Goal: Task Accomplishment & Management: Manage account settings

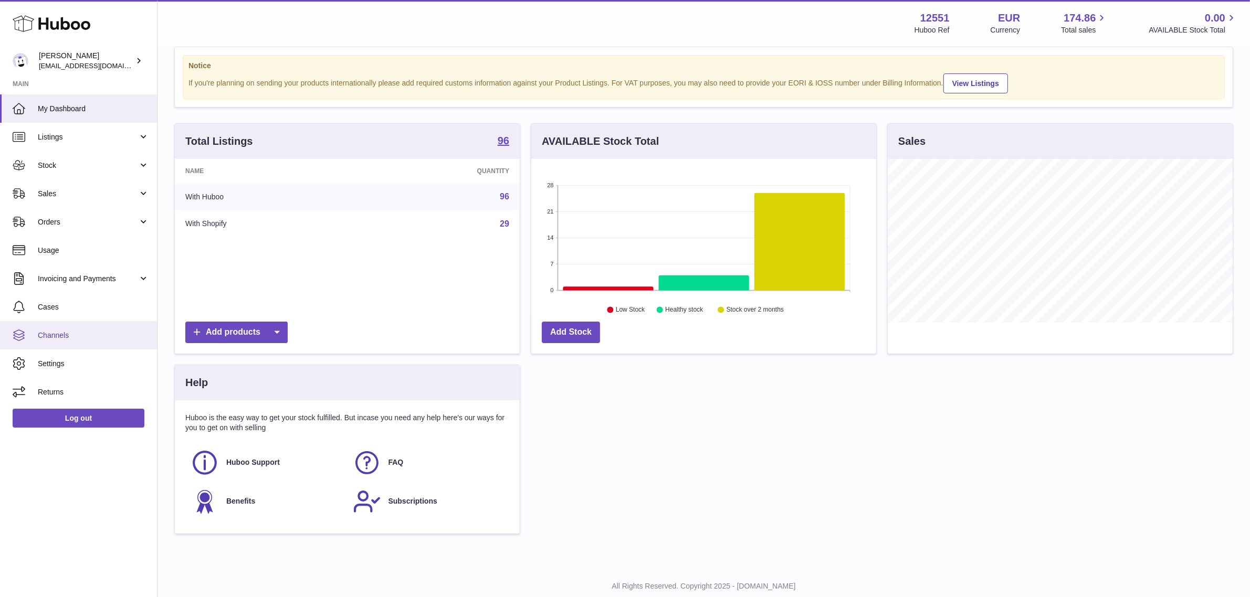
scroll to position [163, 345]
click at [56, 338] on span "Channels" at bounding box center [93, 336] width 111 height 10
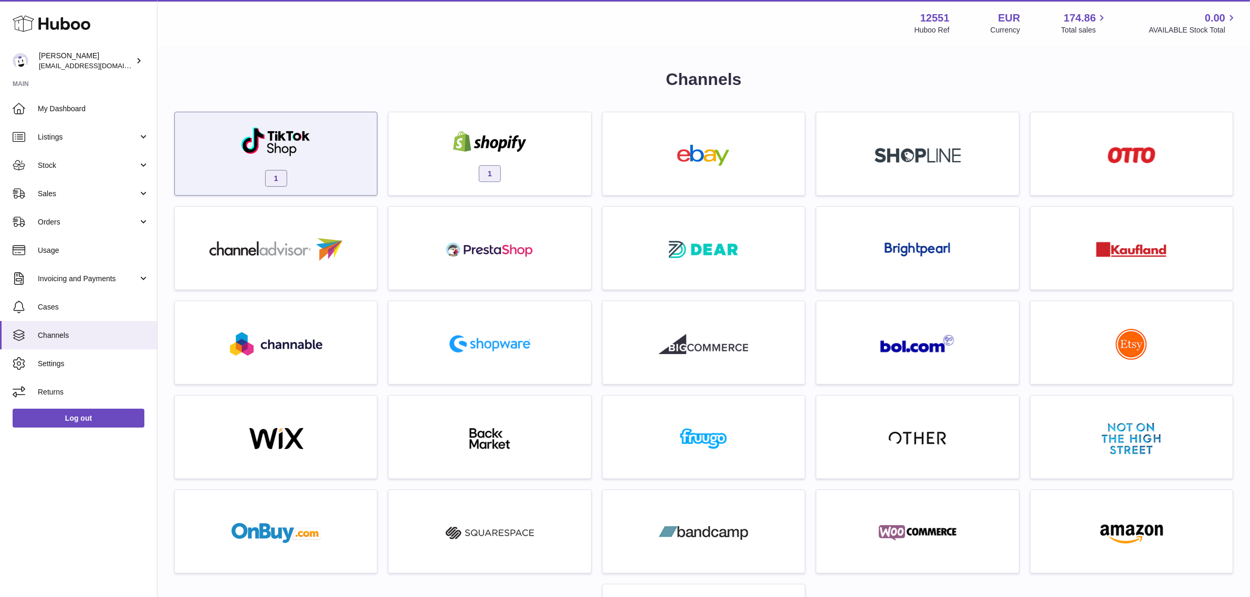
click at [363, 179] on div "1" at bounding box center [276, 156] width 192 height 67
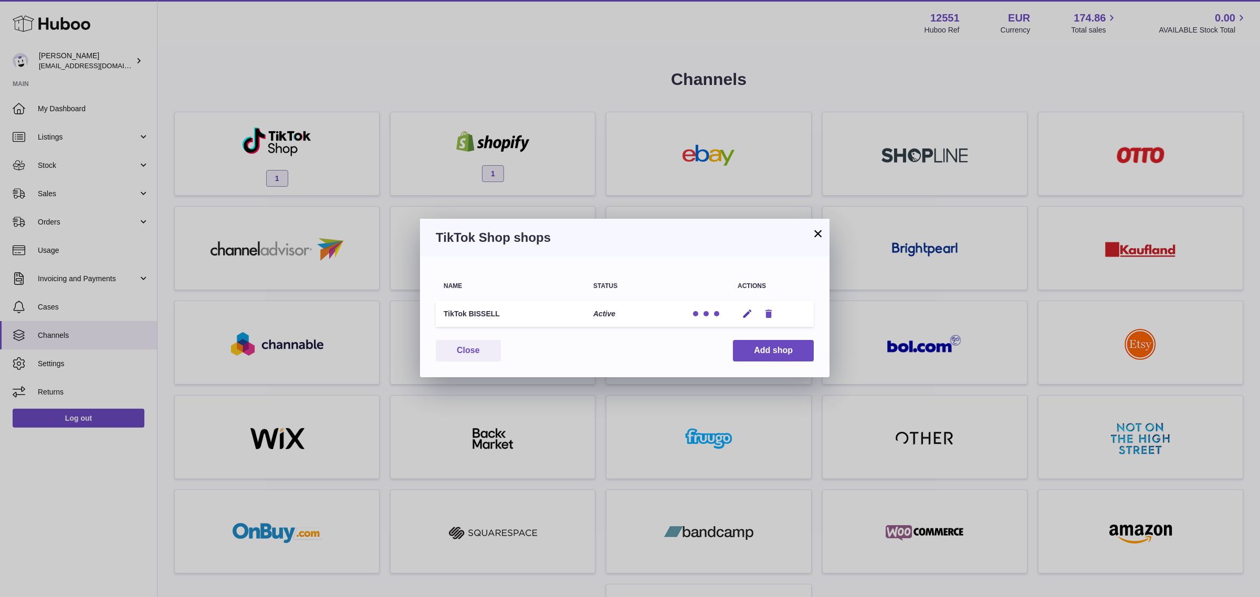
click at [769, 313] on icon "button" at bounding box center [768, 314] width 11 height 11
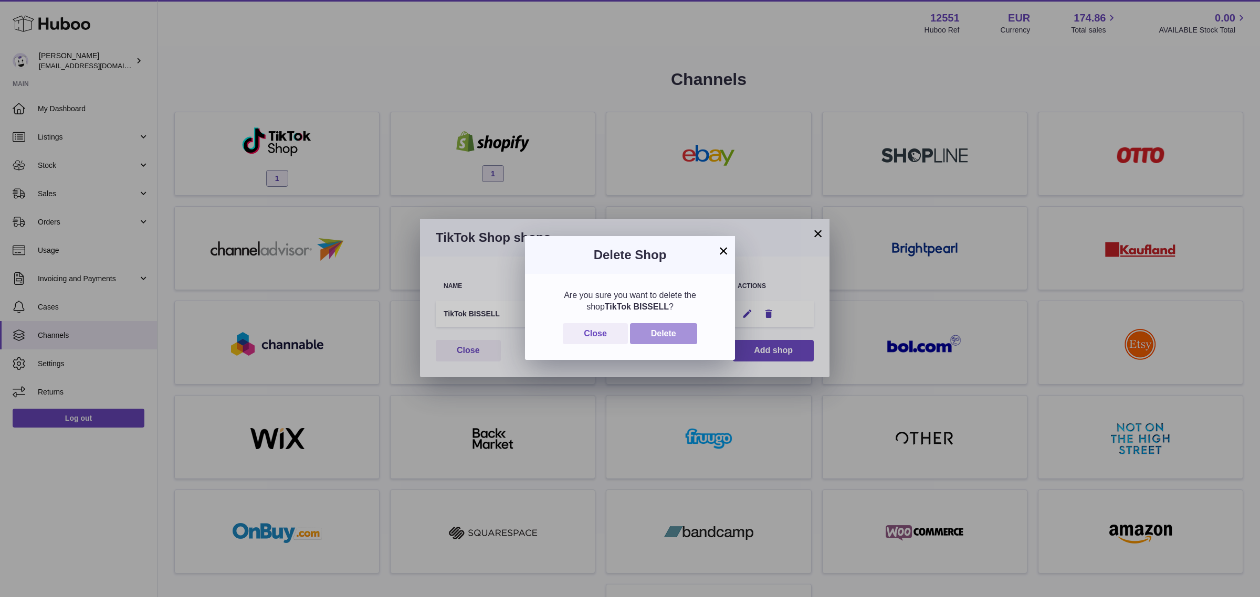
click at [665, 335] on button "Delete" at bounding box center [663, 334] width 67 height 22
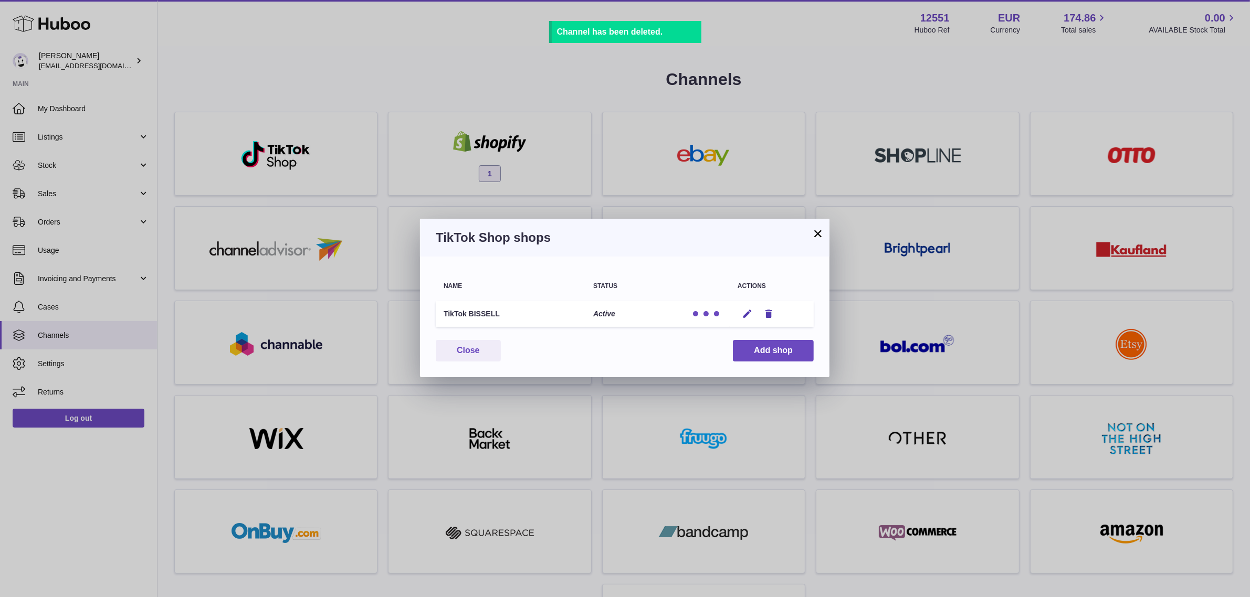
click at [823, 237] on button "×" at bounding box center [818, 233] width 13 height 13
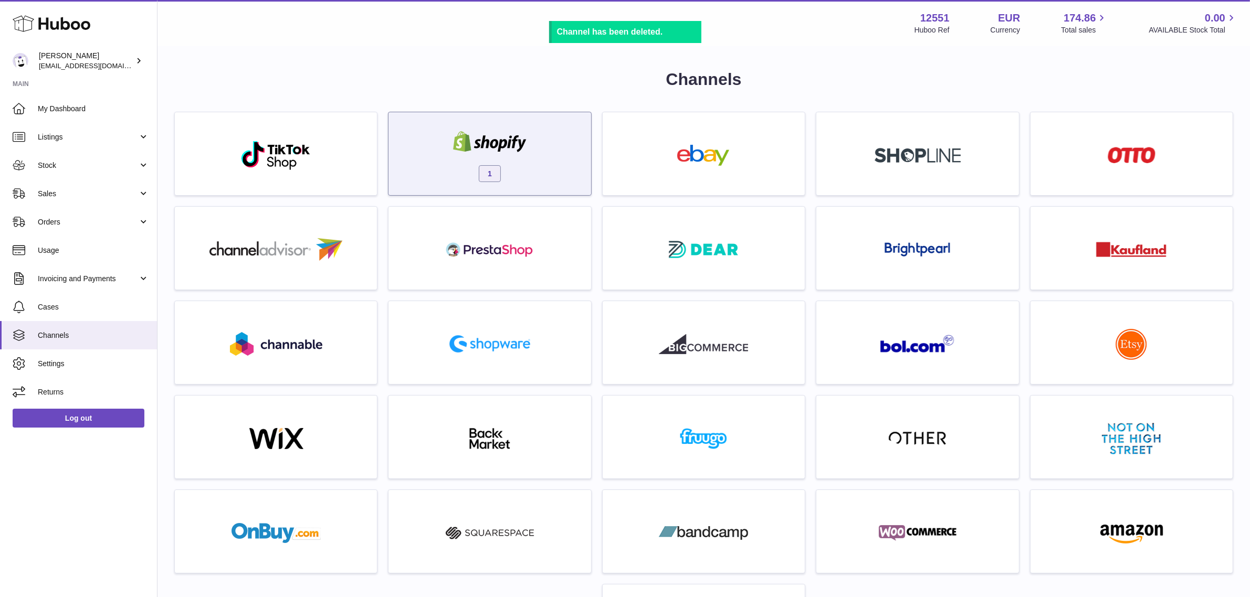
click at [579, 161] on div "1" at bounding box center [490, 156] width 192 height 67
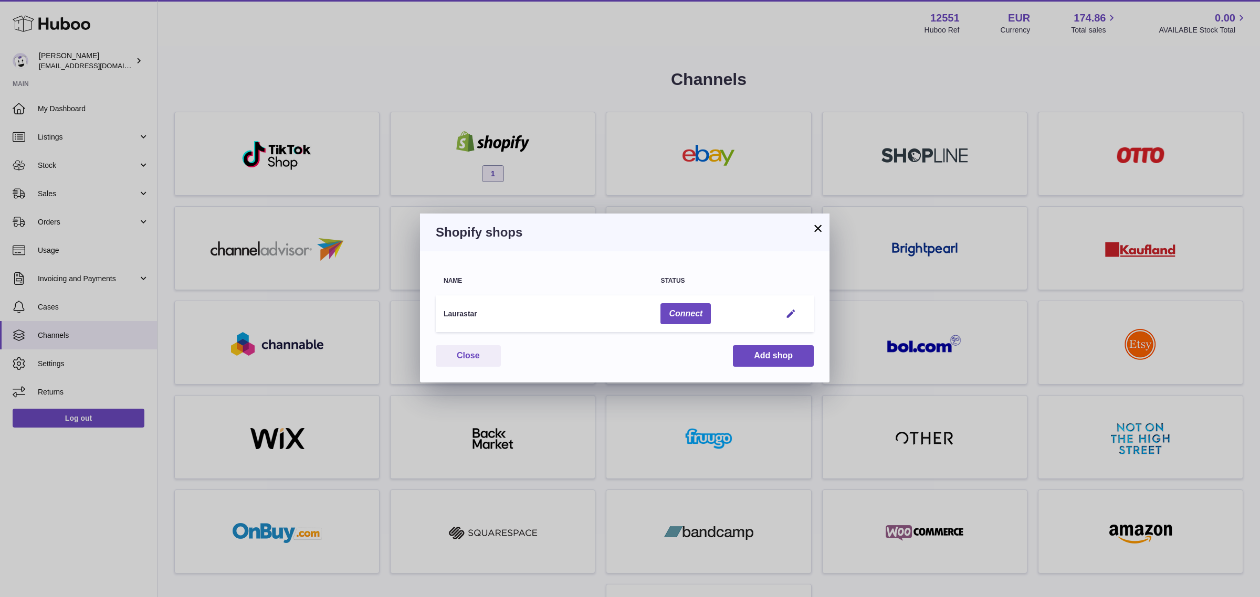
click at [790, 319] on td "Edit" at bounding box center [793, 314] width 40 height 37
click at [793, 316] on em "button" at bounding box center [790, 314] width 11 height 11
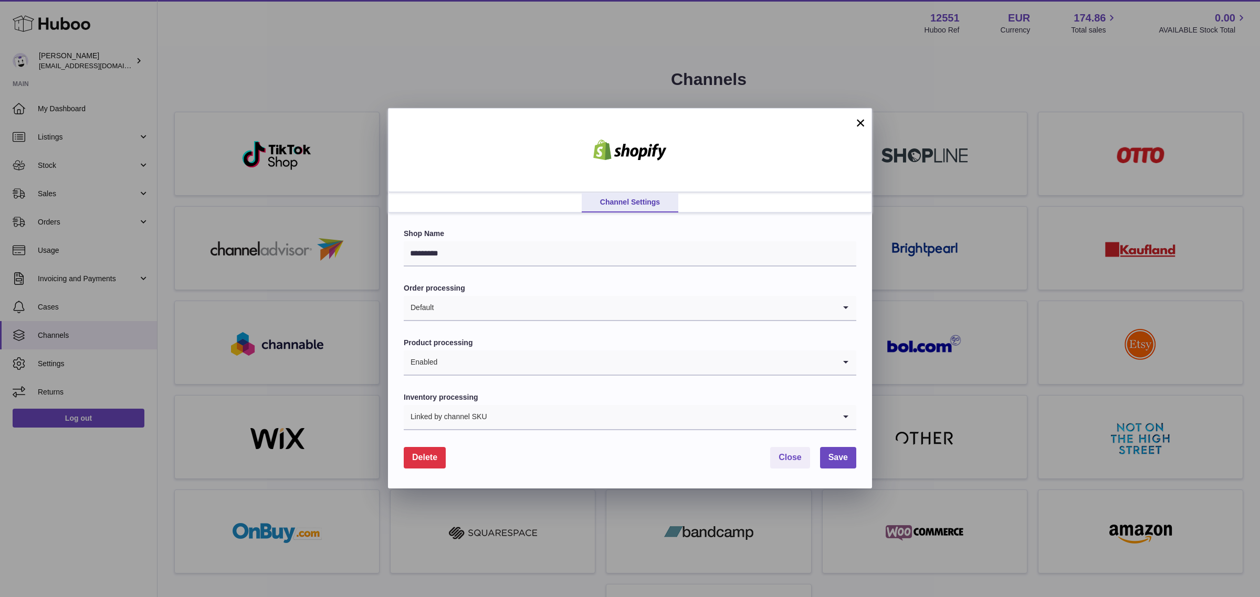
click at [600, 430] on form "Shop Name ********* Order processing Default Loading... Product processing Enab…" at bounding box center [630, 348] width 453 height 239
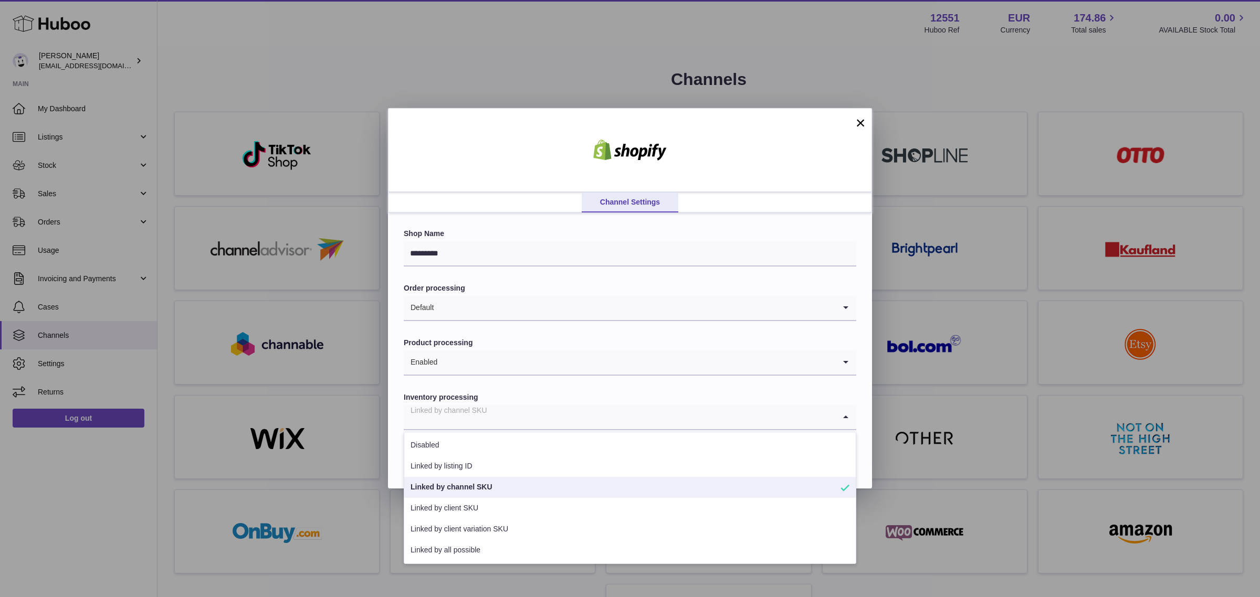
click at [552, 412] on input "Search for option" at bounding box center [620, 417] width 432 height 24
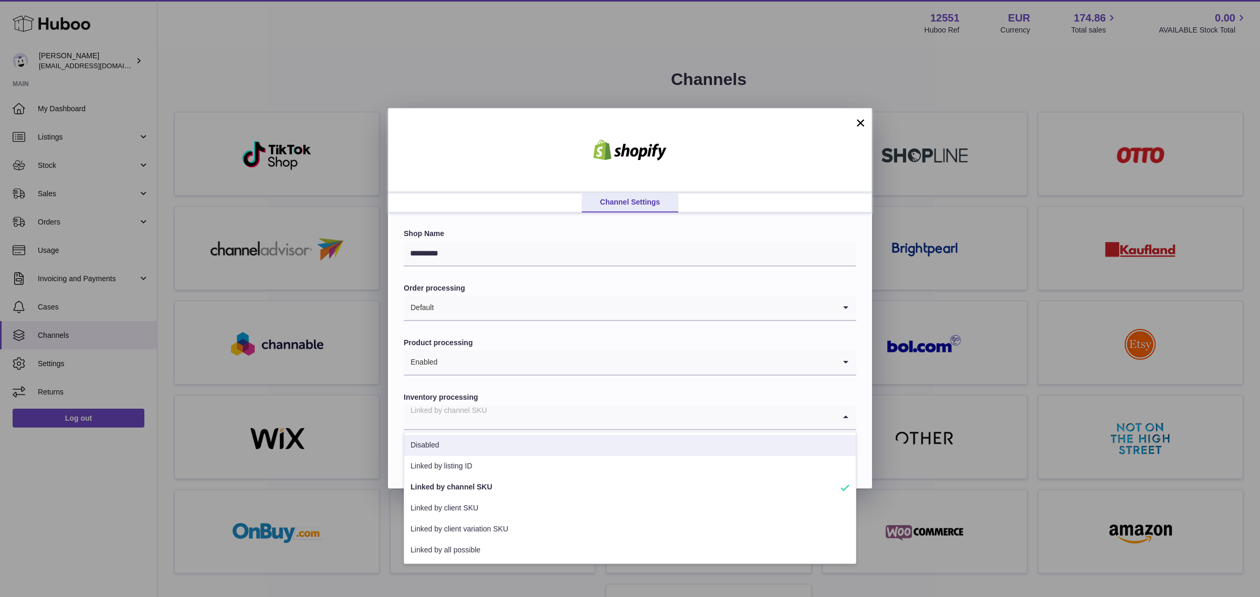
click at [486, 447] on li "Disabled" at bounding box center [629, 445] width 451 height 21
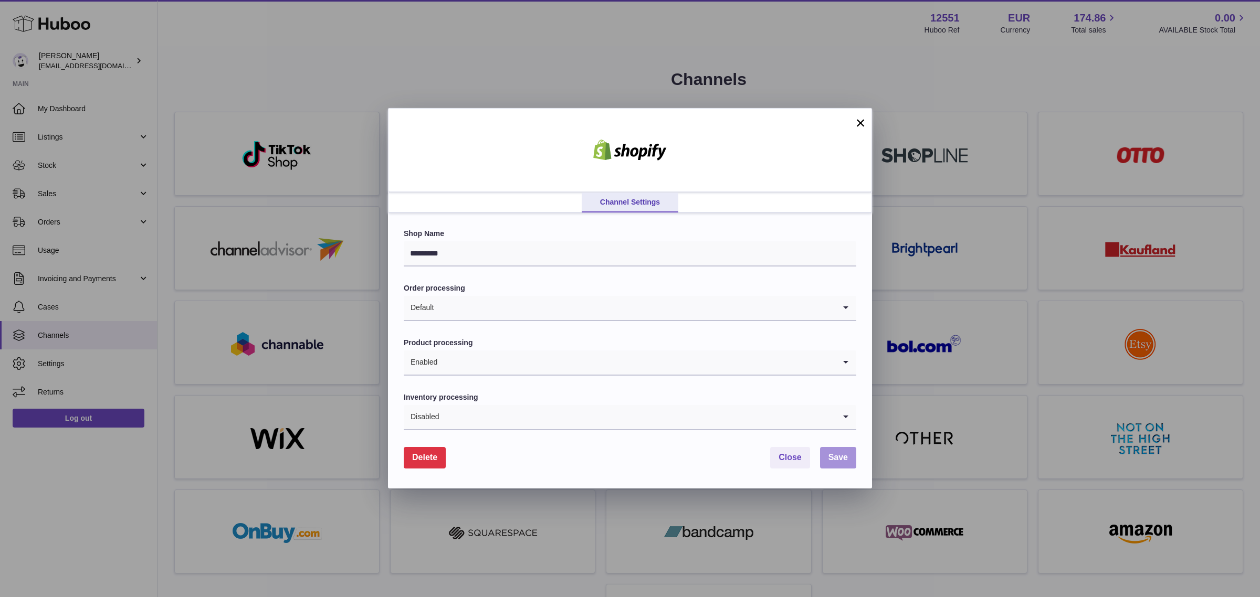
click at [840, 454] on span "Save" at bounding box center [837, 457] width 19 height 9
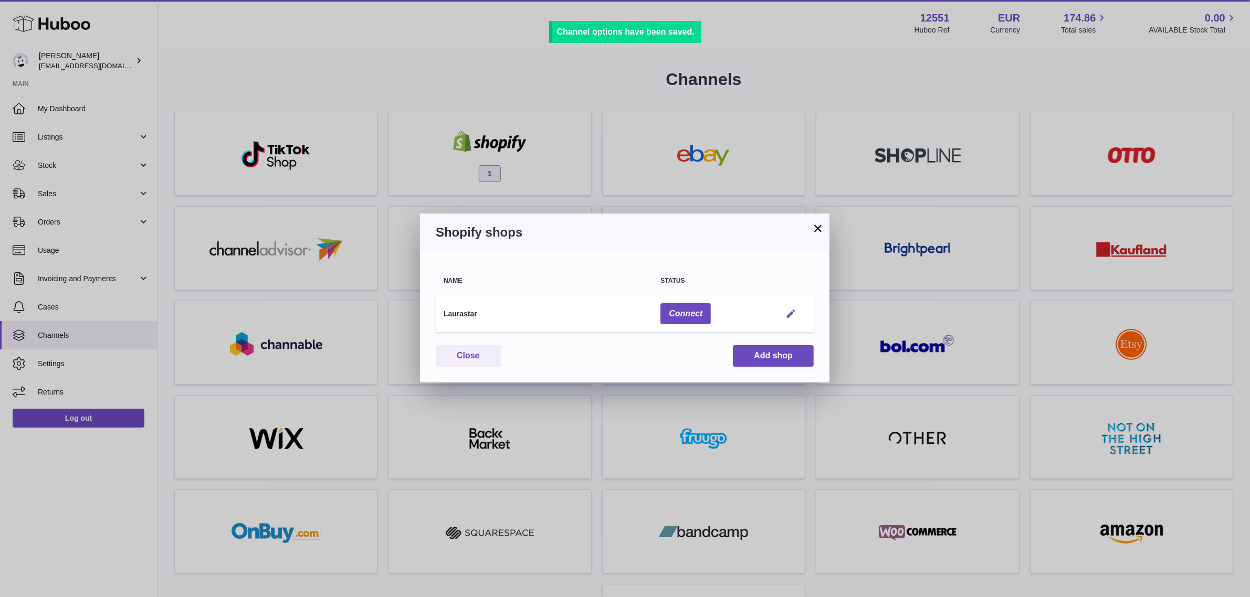
click at [793, 313] on em "button" at bounding box center [790, 314] width 11 height 11
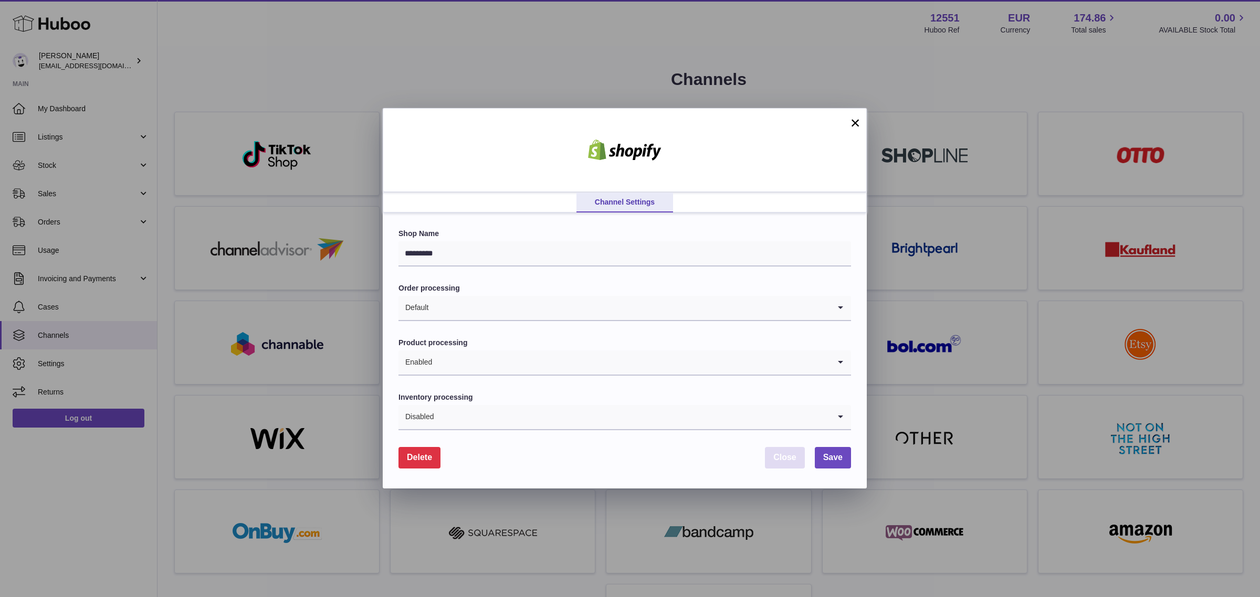
click at [792, 458] on span "Close" at bounding box center [784, 457] width 23 height 9
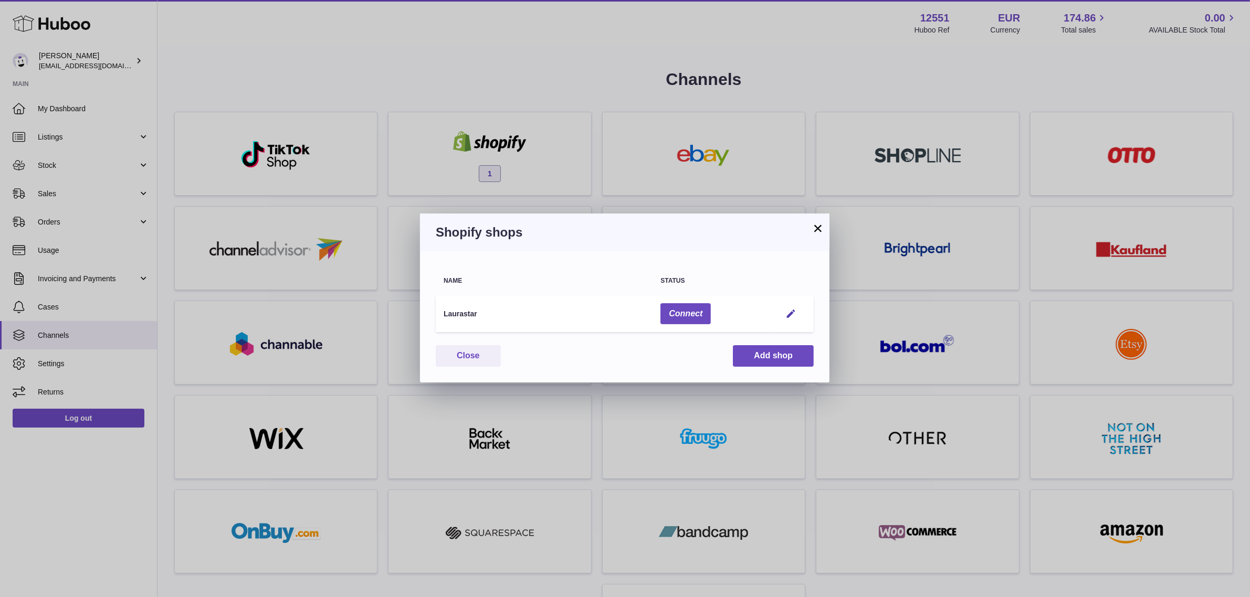
click at [815, 227] on button "×" at bounding box center [818, 228] width 13 height 13
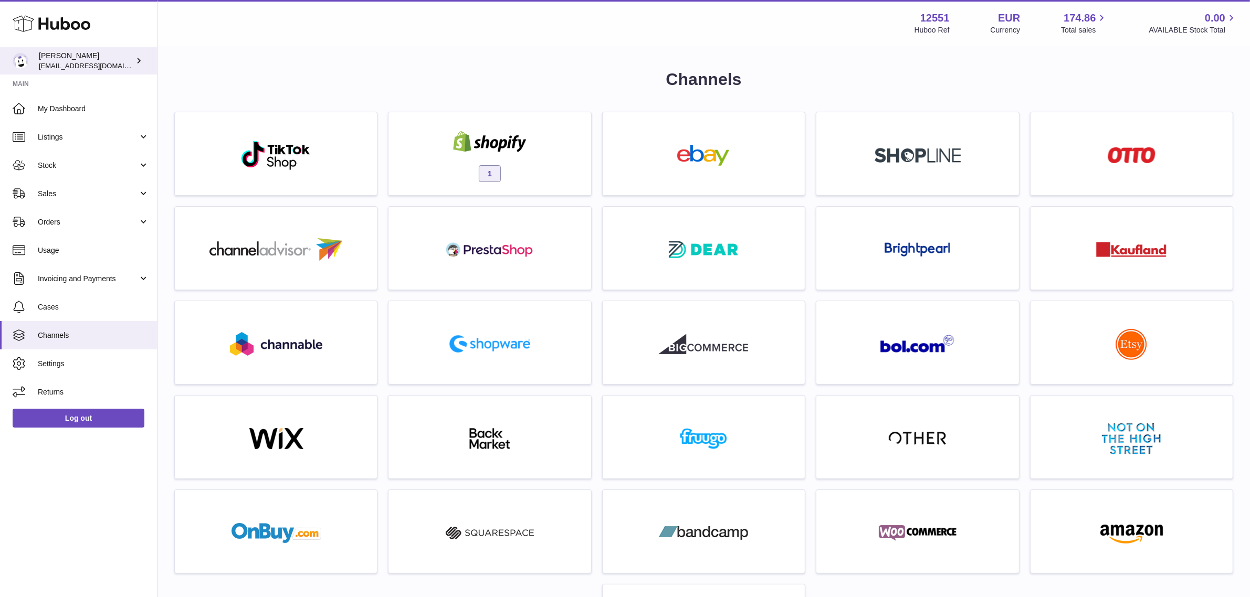
click at [72, 64] on span "[EMAIL_ADDRESS][DOMAIN_NAME]" at bounding box center [96, 65] width 115 height 8
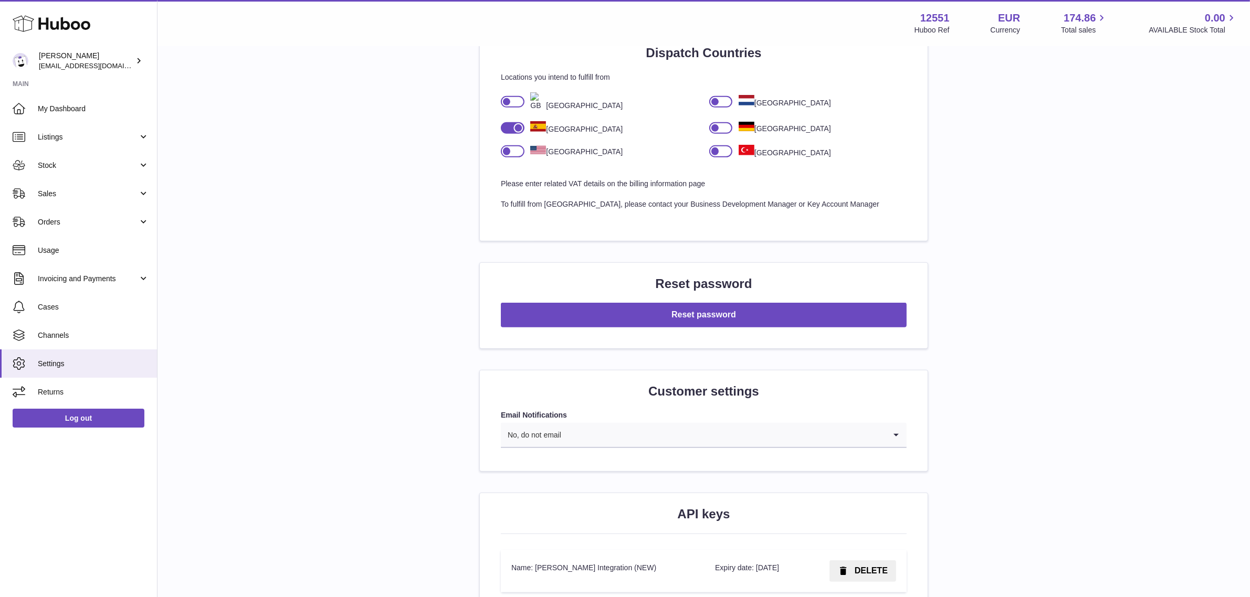
scroll to position [1024, 0]
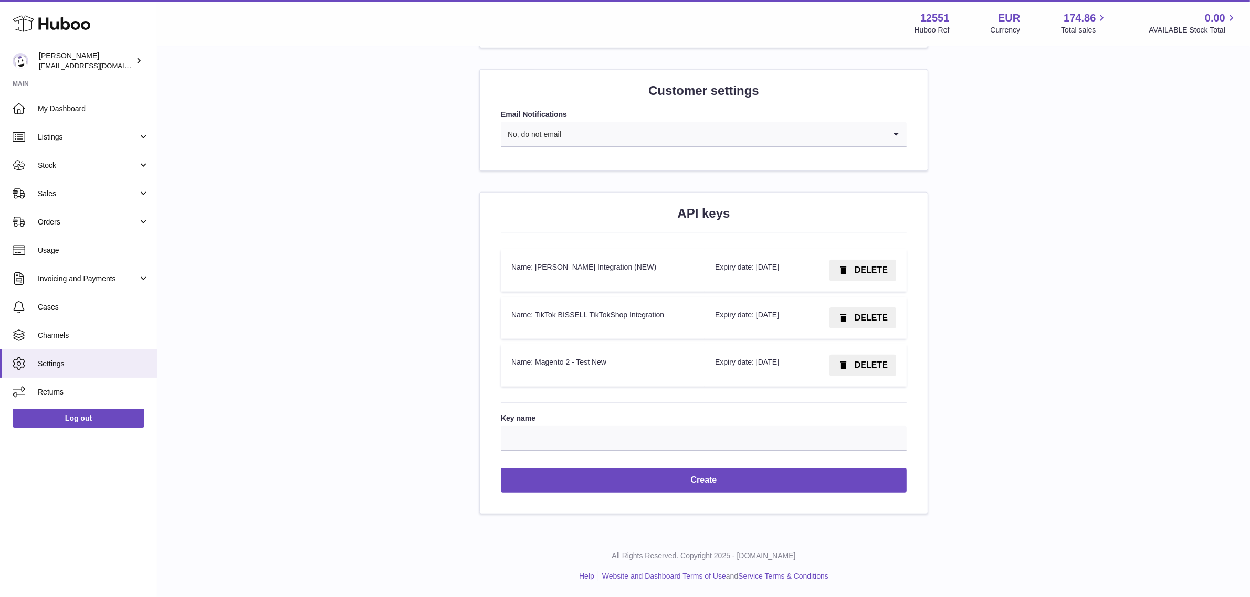
click at [864, 364] on span "DELETE" at bounding box center [871, 365] width 33 height 9
click at [858, 319] on span "DELETE" at bounding box center [871, 317] width 33 height 9
click at [872, 269] on span "DELETE" at bounding box center [871, 270] width 33 height 9
click at [872, 269] on span "Confirm" at bounding box center [872, 270] width 32 height 9
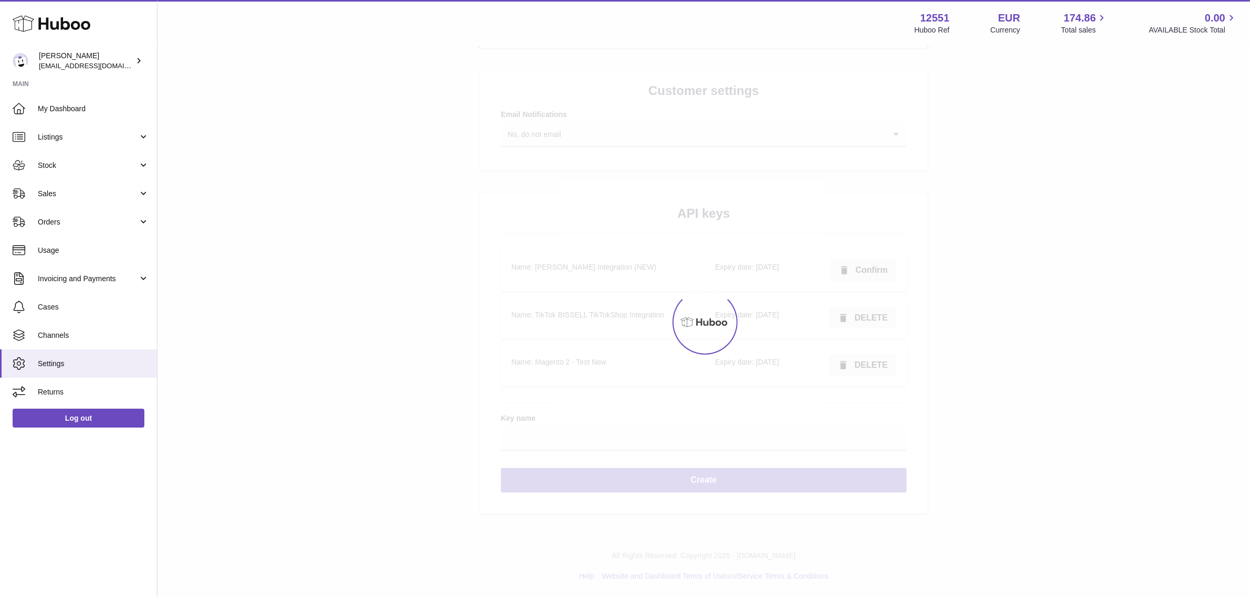
scroll to position [976, 0]
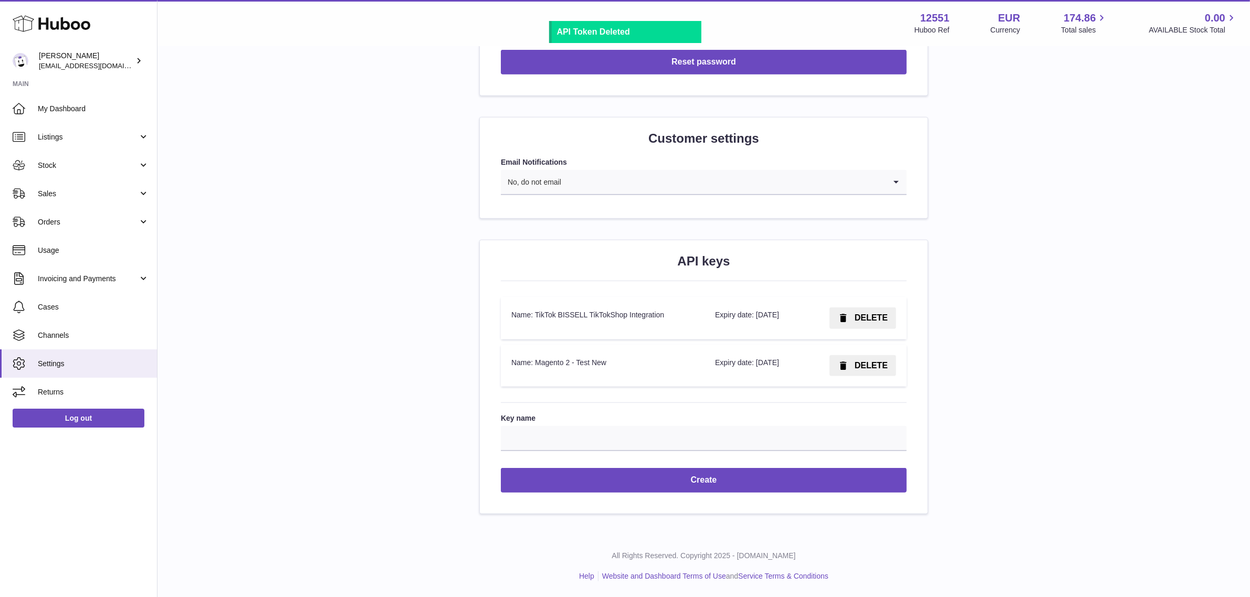
click at [865, 317] on span "DELETE" at bounding box center [871, 317] width 33 height 9
click at [865, 317] on span "Confirm" at bounding box center [872, 317] width 32 height 9
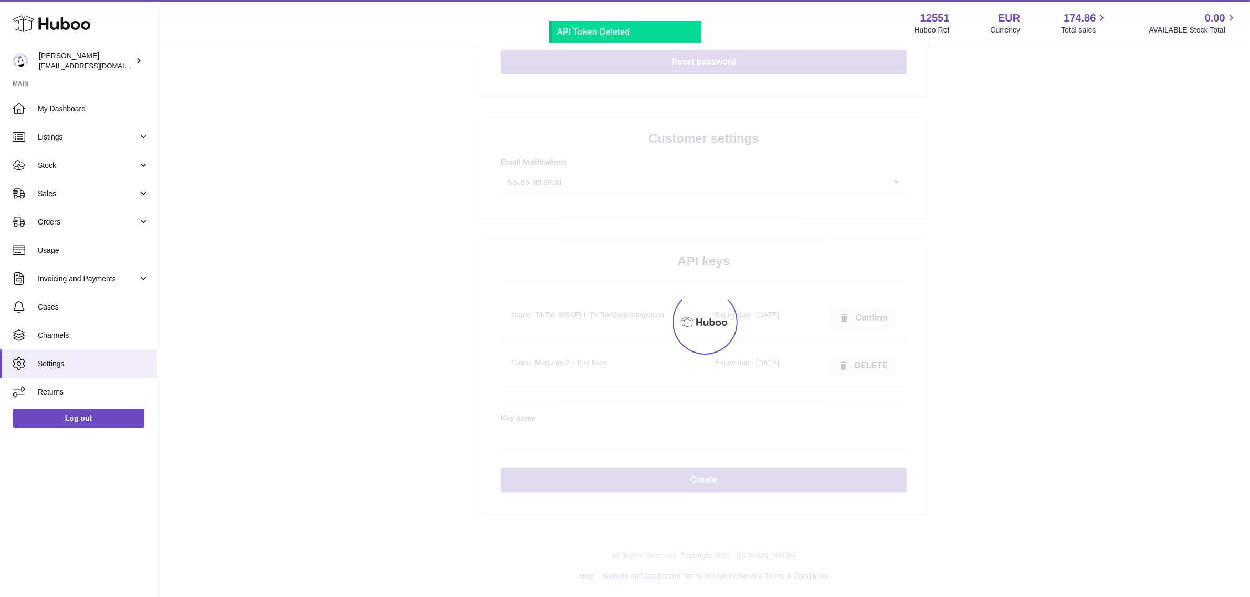
scroll to position [928, 0]
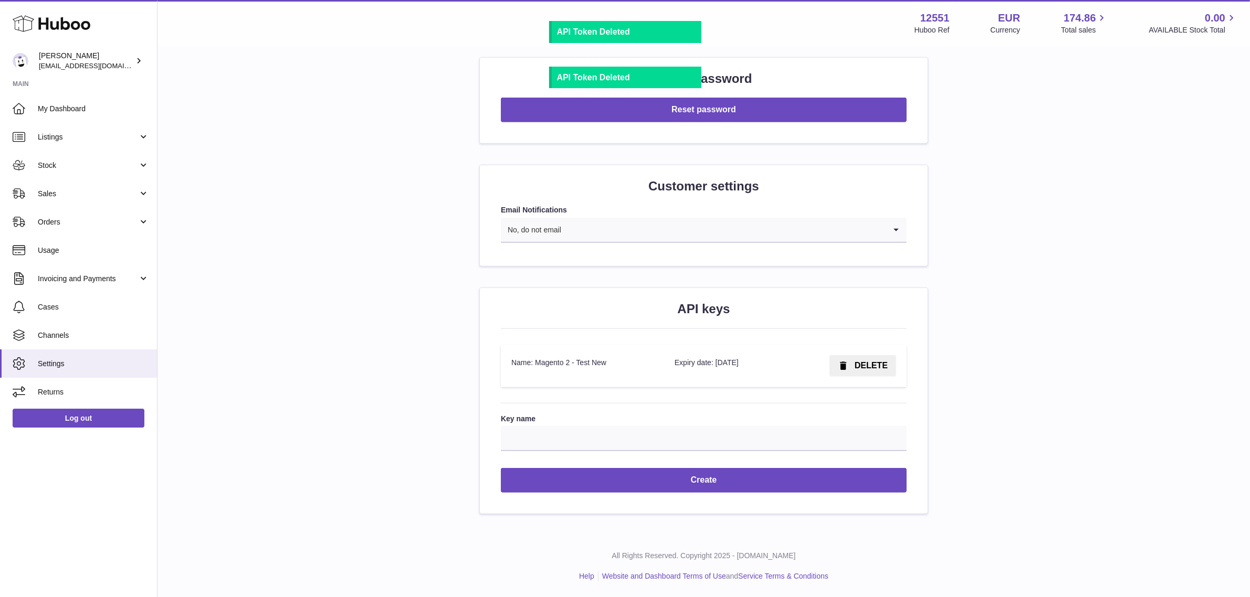
click at [866, 366] on span "DELETE" at bounding box center [871, 365] width 33 height 9
click at [866, 366] on span "Confirm" at bounding box center [872, 365] width 32 height 9
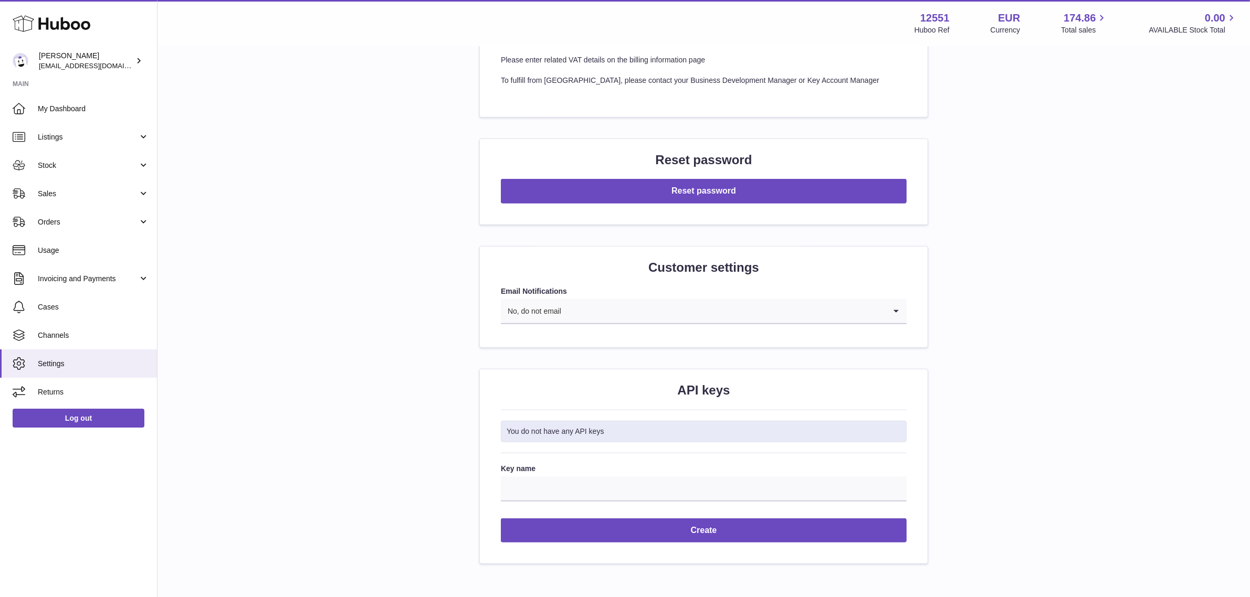
scroll to position [897, 0]
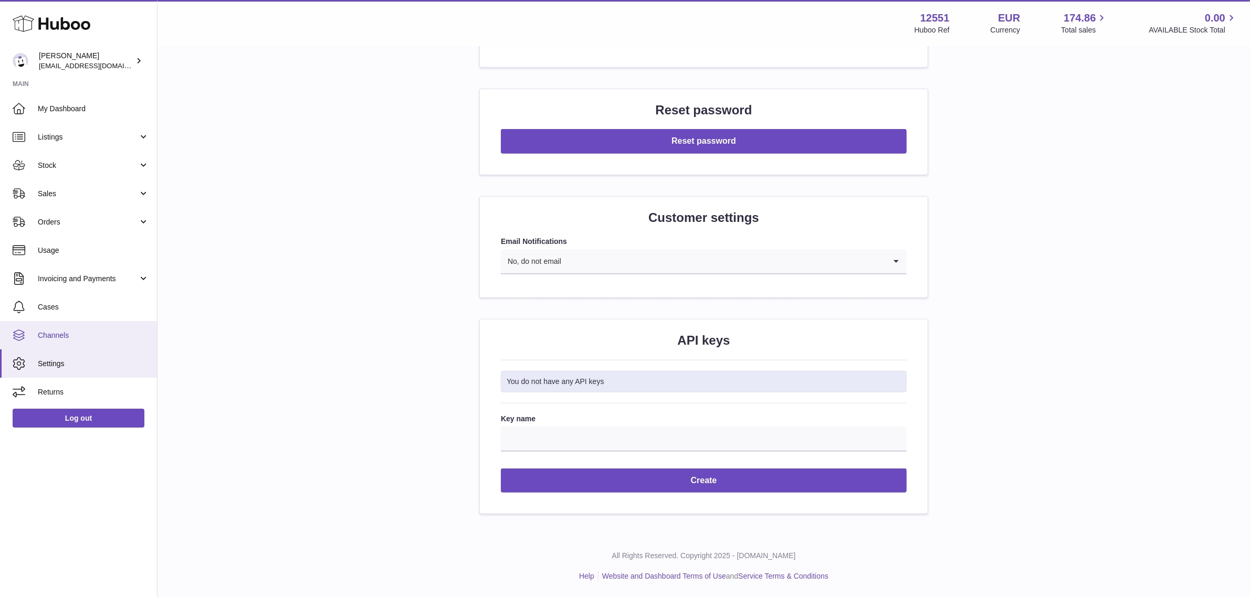
click at [48, 337] on span "Channels" at bounding box center [93, 336] width 111 height 10
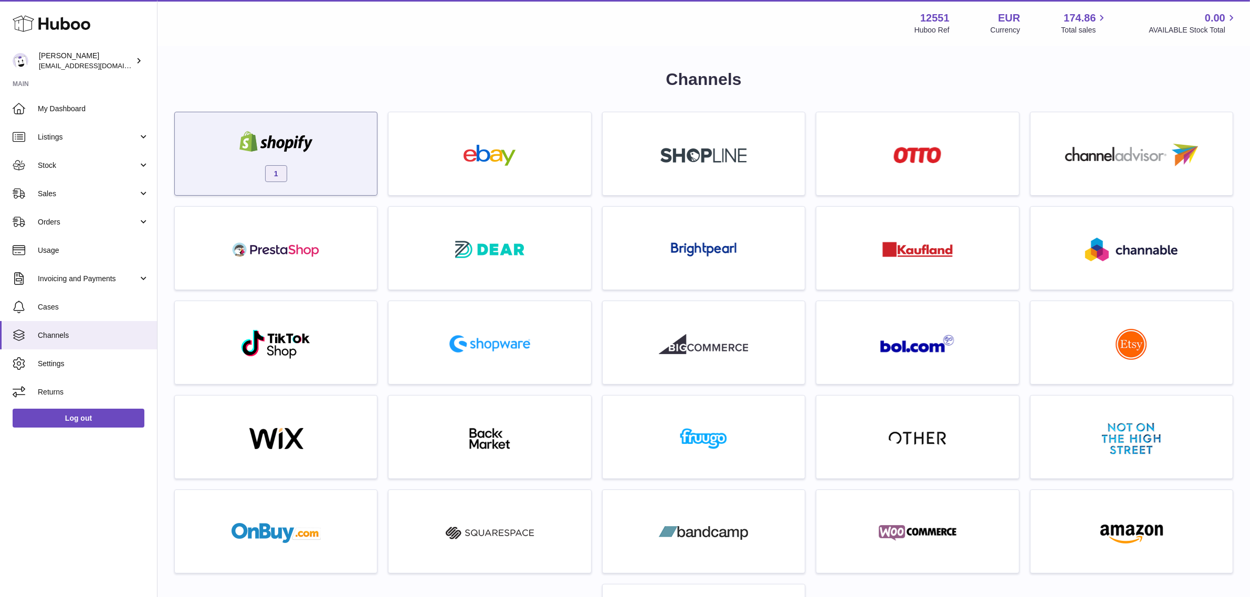
click at [327, 155] on div "1" at bounding box center [276, 156] width 192 height 67
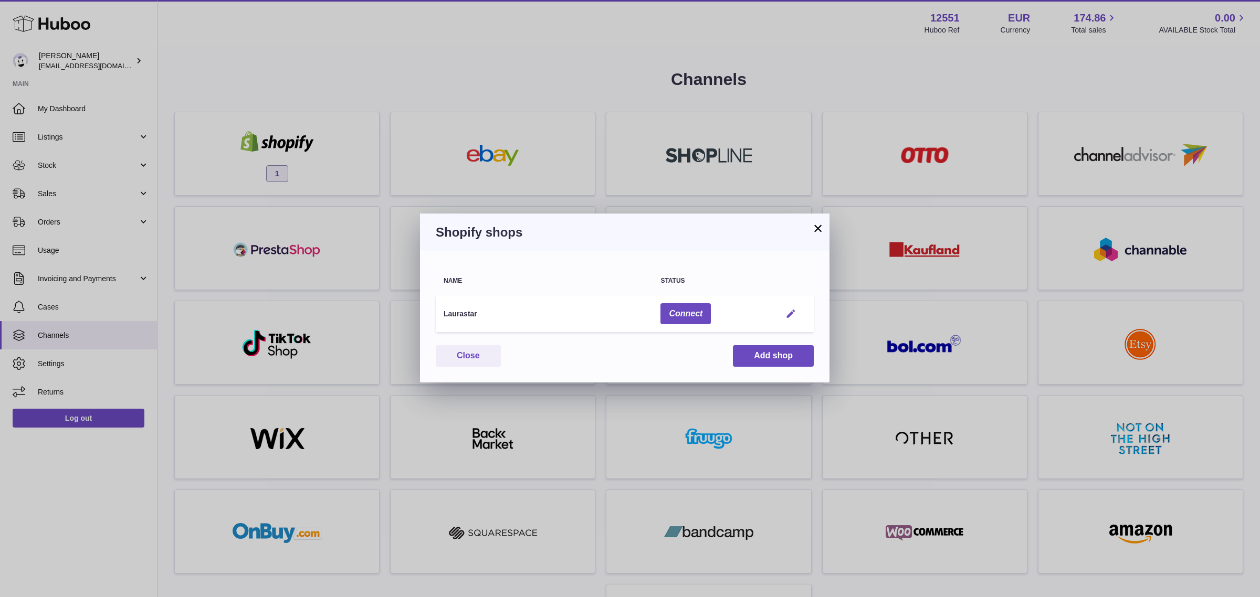
click at [792, 313] on em "button" at bounding box center [790, 314] width 11 height 11
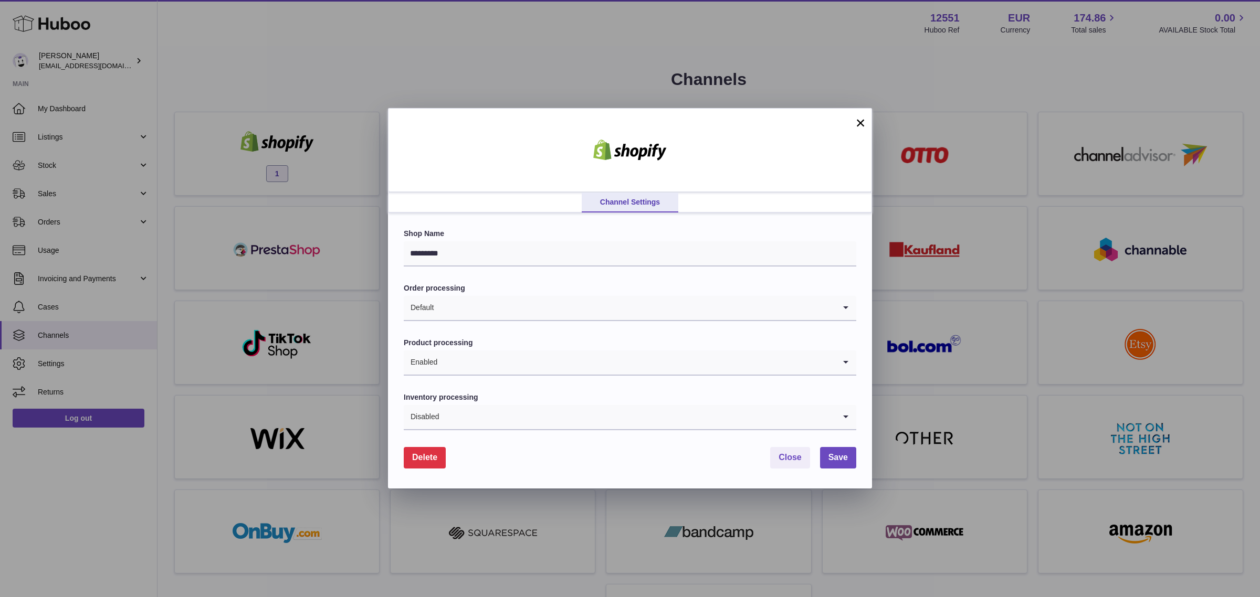
click at [426, 457] on span "Delete" at bounding box center [424, 457] width 25 height 9
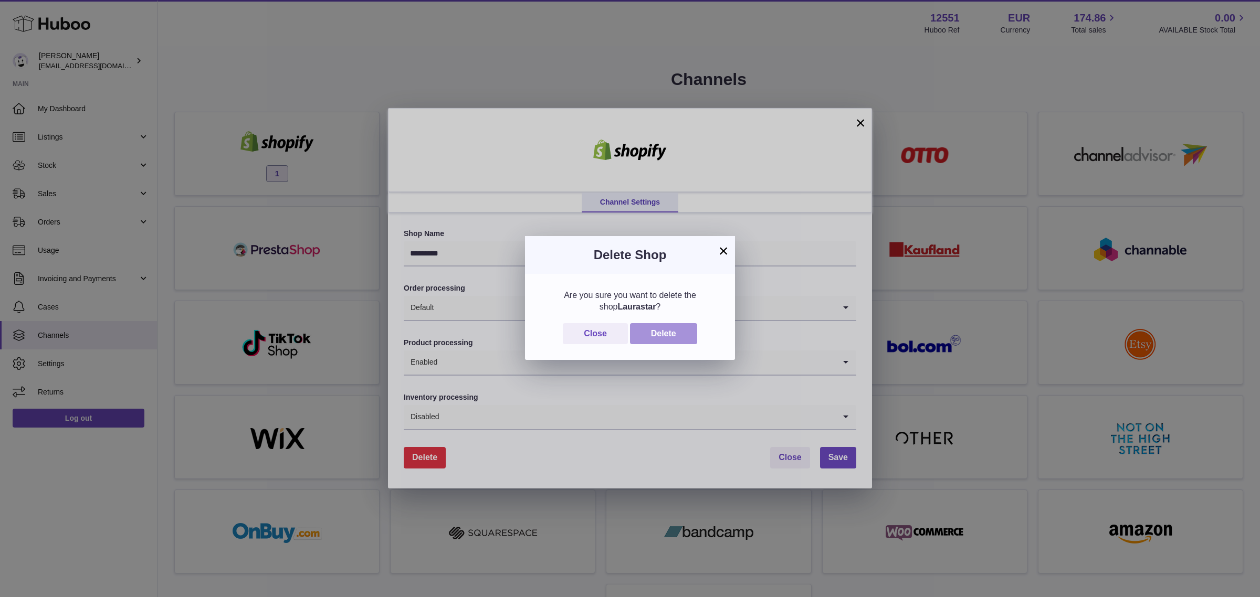
click at [671, 324] on button "Delete" at bounding box center [663, 334] width 67 height 22
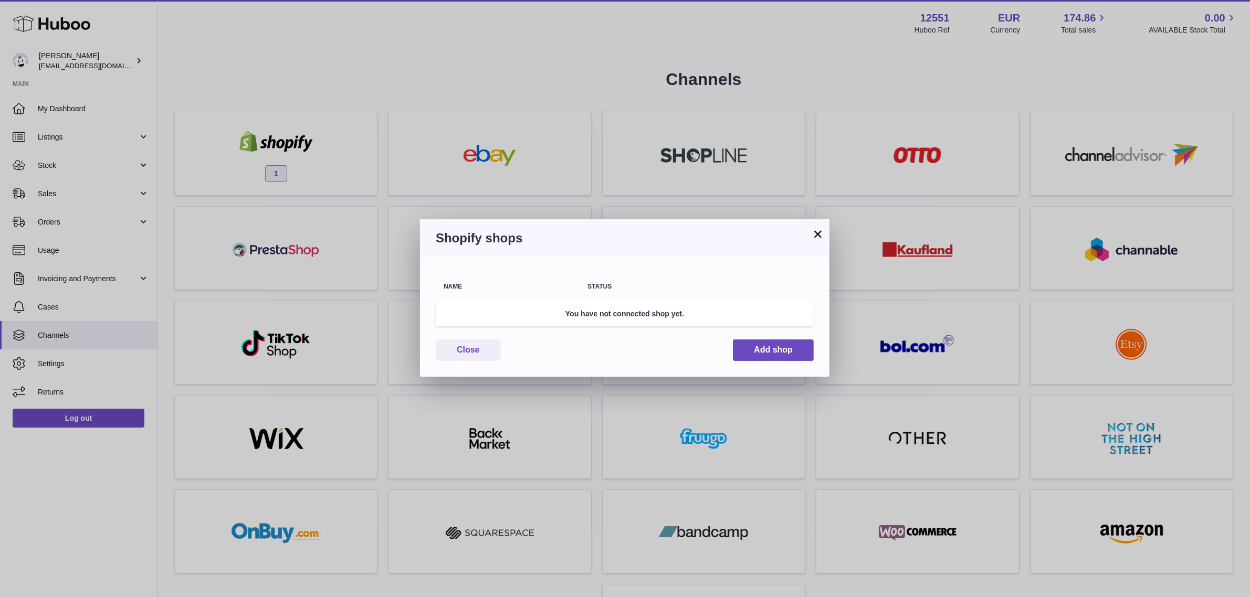
click at [821, 237] on button "×" at bounding box center [818, 234] width 13 height 13
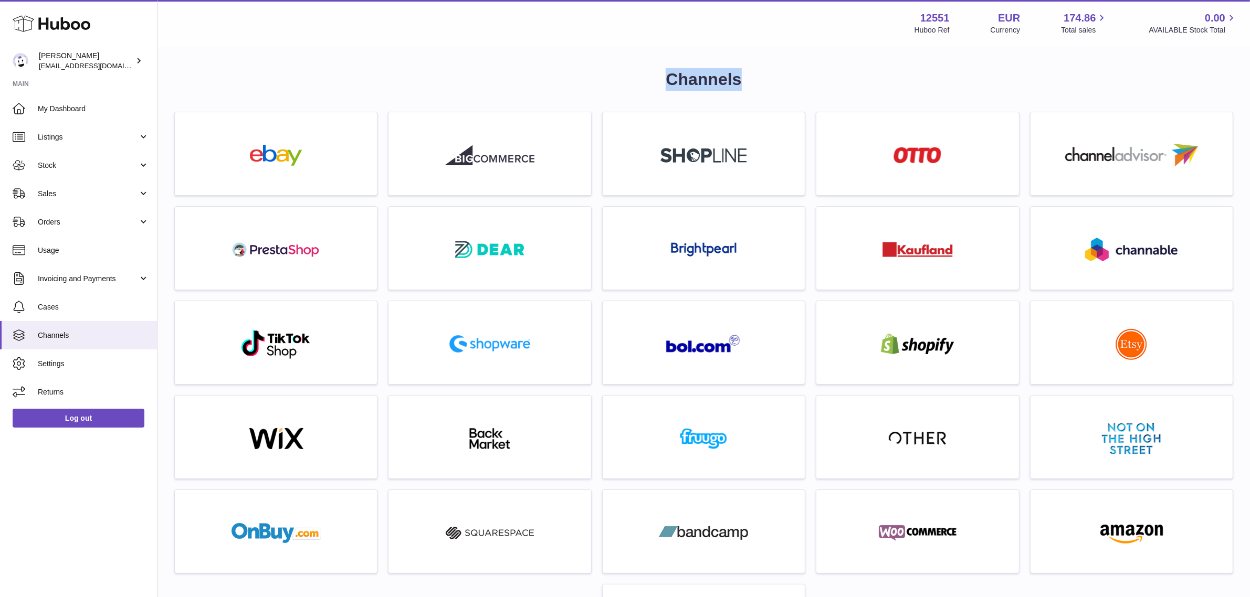
drag, startPoint x: 749, startPoint y: 78, endPoint x: 651, endPoint y: 77, distance: 97.7
click at [652, 77] on h1 "Channels" at bounding box center [703, 79] width 1059 height 23
click at [623, 72] on h1 "Channels" at bounding box center [703, 79] width 1059 height 23
drag, startPoint x: 651, startPoint y: 75, endPoint x: 760, endPoint y: 82, distance: 109.4
click at [759, 82] on h1 "Channels" at bounding box center [703, 79] width 1059 height 23
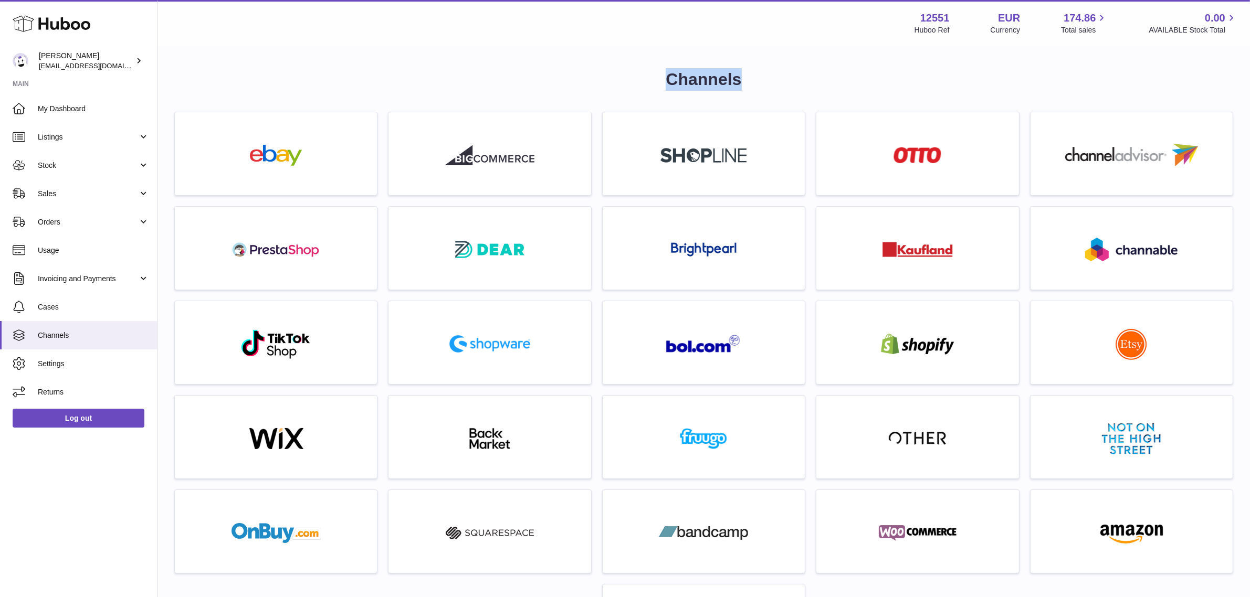
click at [764, 82] on h1 "Channels" at bounding box center [703, 79] width 1059 height 23
drag, startPoint x: 722, startPoint y: 82, endPoint x: 622, endPoint y: 83, distance: 99.7
click at [626, 83] on h1 "Channels" at bounding box center [703, 79] width 1059 height 23
click at [611, 82] on h1 "Channels" at bounding box center [703, 79] width 1059 height 23
drag, startPoint x: 645, startPoint y: 80, endPoint x: 772, endPoint y: 85, distance: 127.6
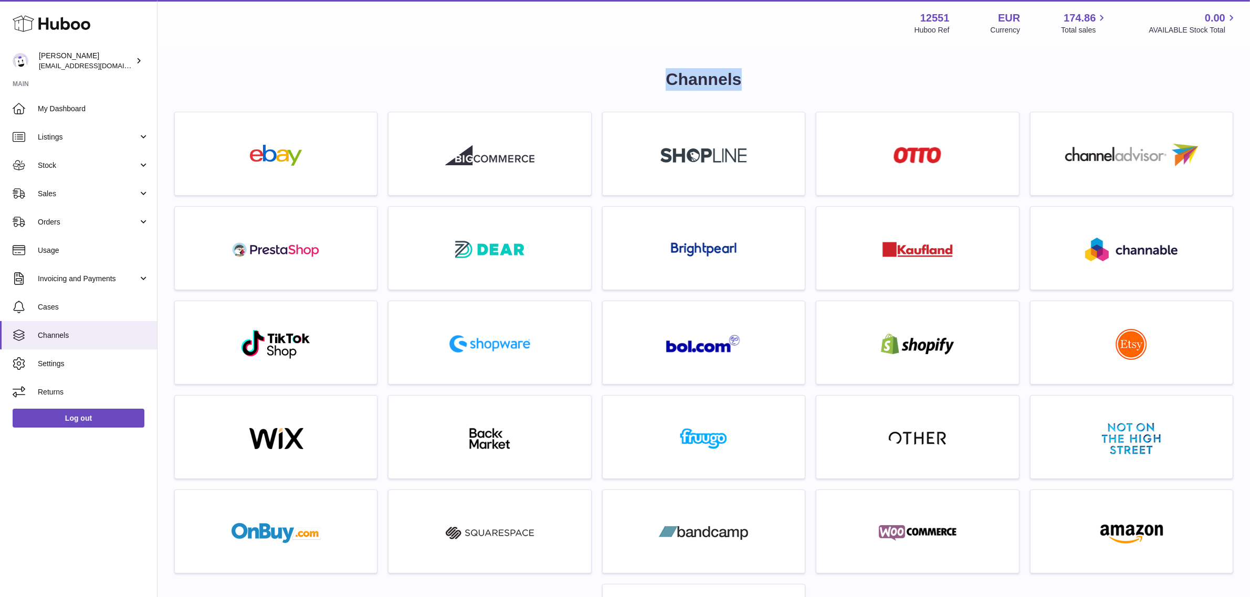
click at [765, 85] on h1 "Channels" at bounding box center [703, 79] width 1059 height 23
click at [773, 85] on h1 "Channels" at bounding box center [703, 79] width 1059 height 23
click at [96, 141] on span "Listings" at bounding box center [88, 137] width 100 height 10
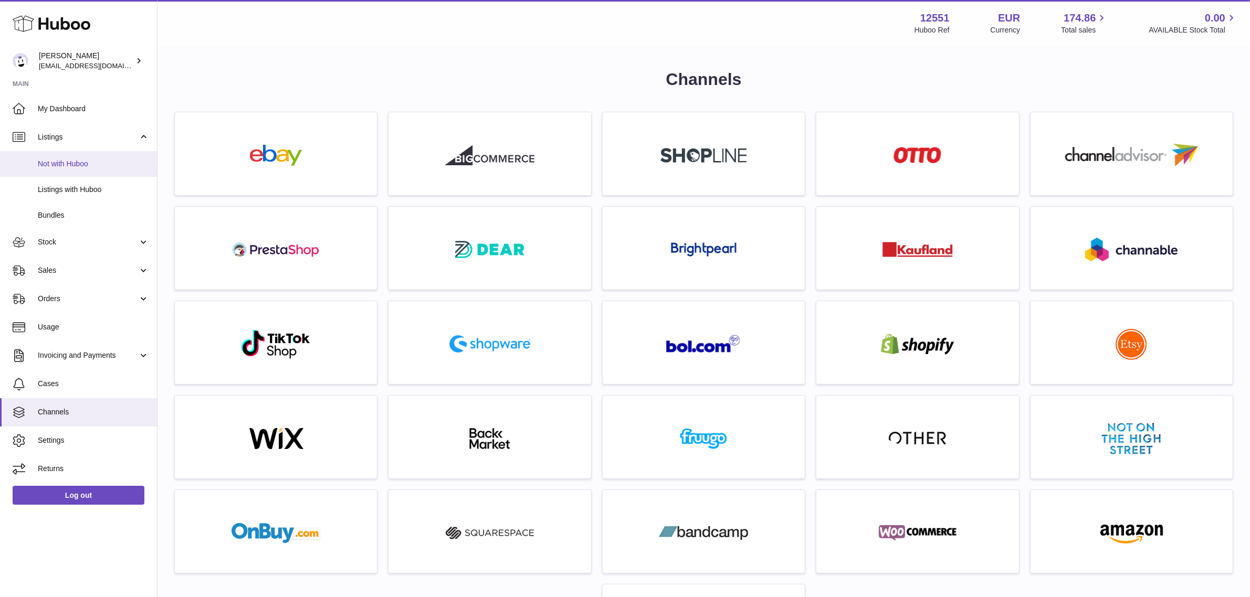
click at [96, 172] on link "Not with Huboo" at bounding box center [78, 164] width 157 height 26
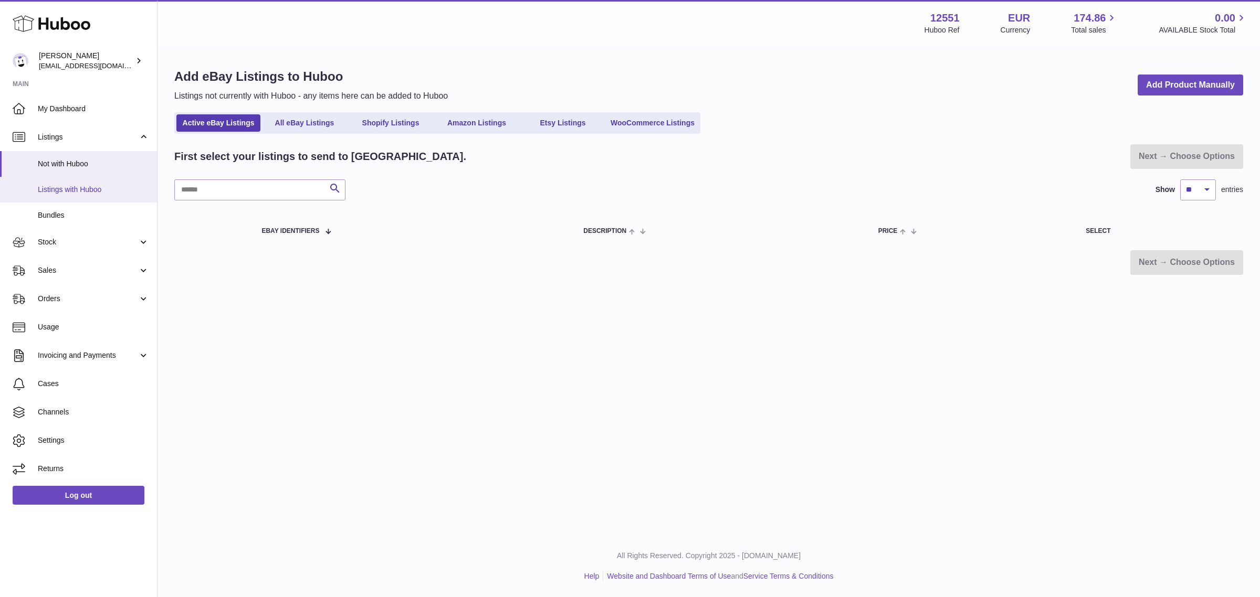
click at [96, 189] on span "Listings with Huboo" at bounding box center [93, 190] width 111 height 10
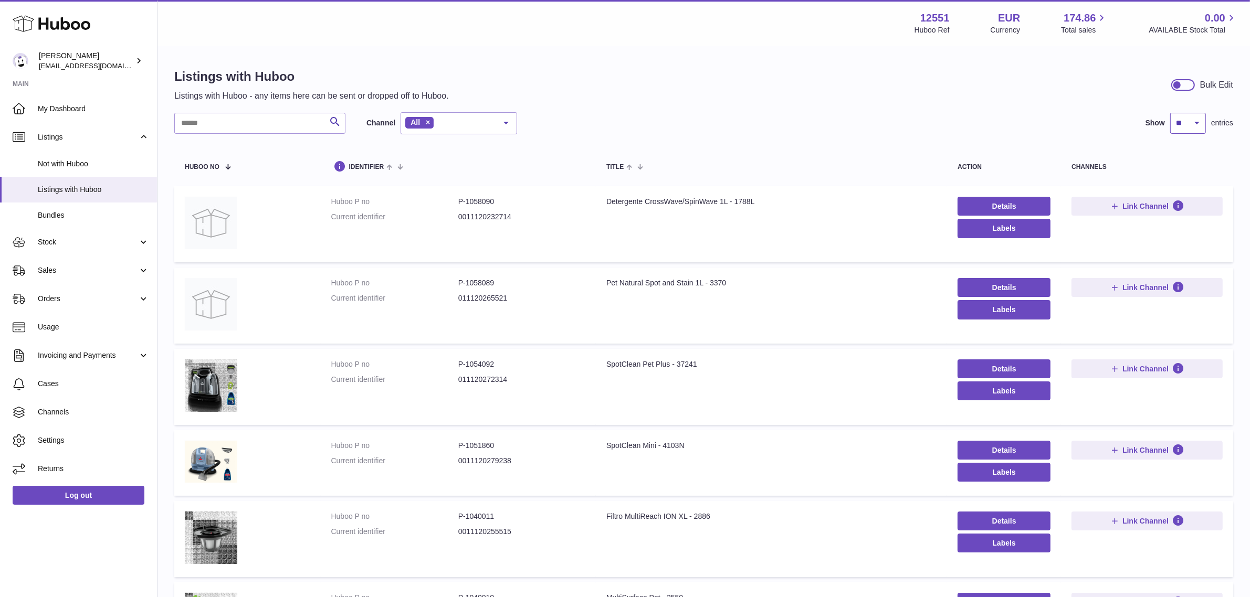
click at [1187, 123] on select "** ** ** ***" at bounding box center [1188, 123] width 36 height 21
select select "***"
click at [1170, 113] on select "** ** ** ***" at bounding box center [1188, 123] width 36 height 21
